Goal: Task Accomplishment & Management: Use online tool/utility

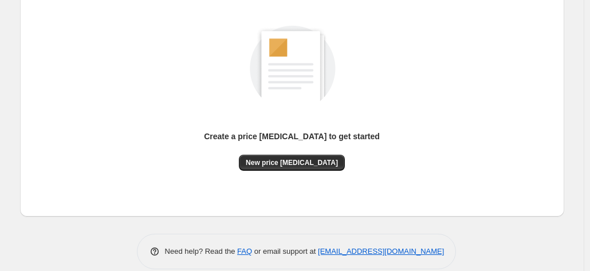
scroll to position [157, 0]
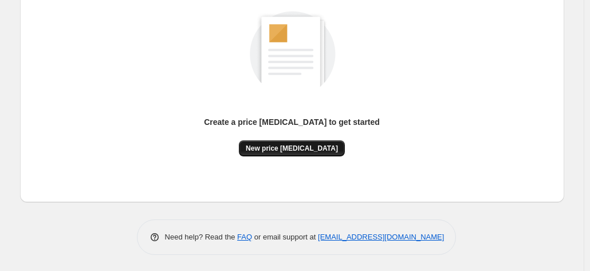
click at [328, 141] on button "New price [MEDICAL_DATA]" at bounding box center [292, 148] width 106 height 16
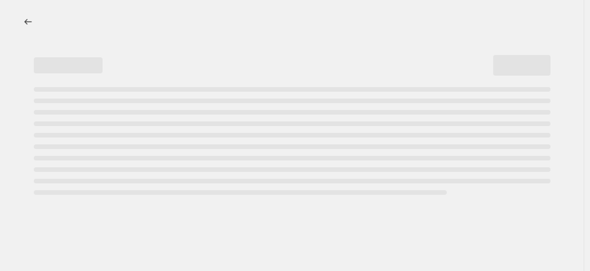
select select "percentage"
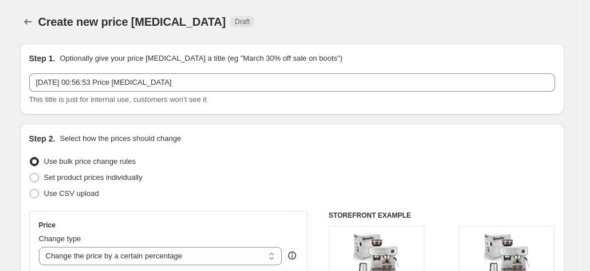
scroll to position [229, 0]
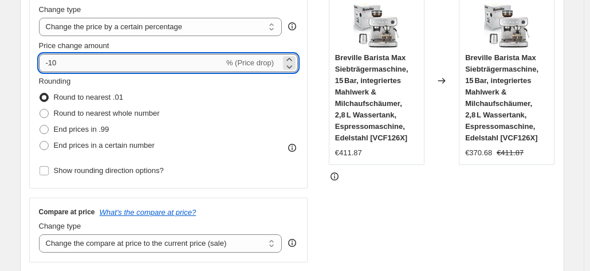
click at [112, 65] on input "-10" at bounding box center [131, 63] width 185 height 18
type input "-1"
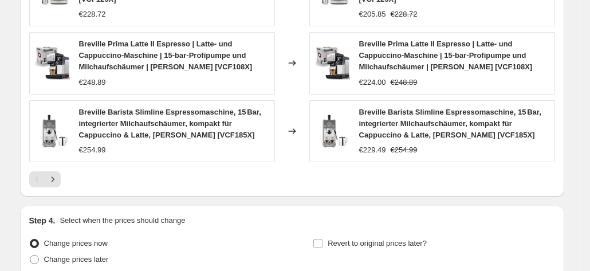
scroll to position [958, 0]
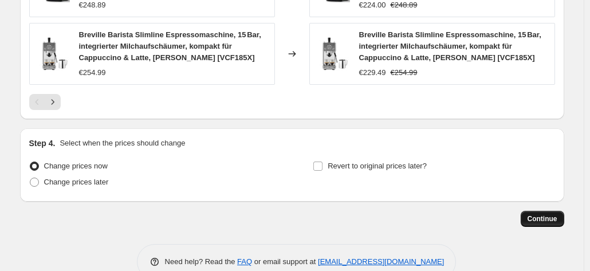
type input "-35"
click at [550, 214] on span "Continue" at bounding box center [542, 218] width 30 height 9
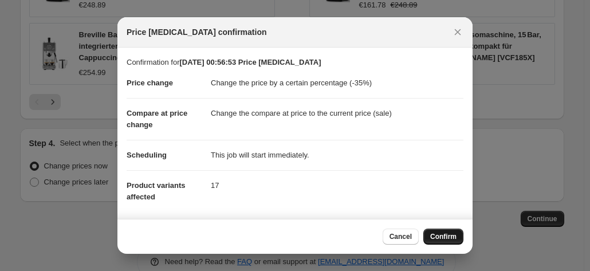
click at [430, 241] on button "Confirm" at bounding box center [443, 236] width 40 height 16
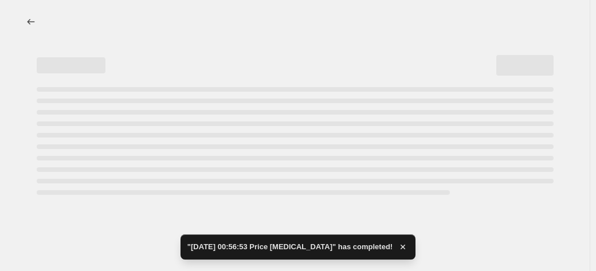
select select "percentage"
